Goal: Transaction & Acquisition: Purchase product/service

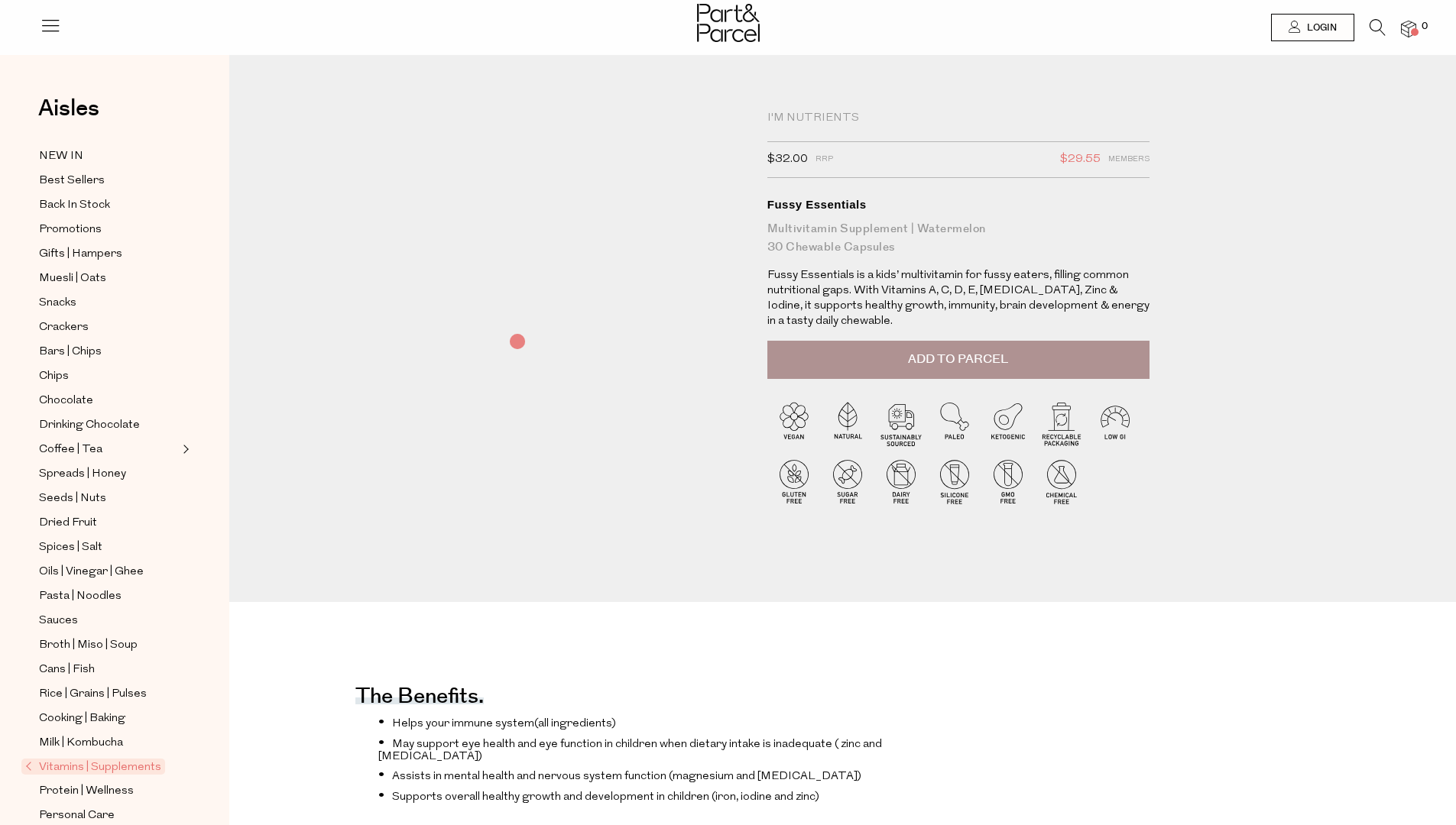
scroll to position [1885, 0]
